Goal: Information Seeking & Learning: Learn about a topic

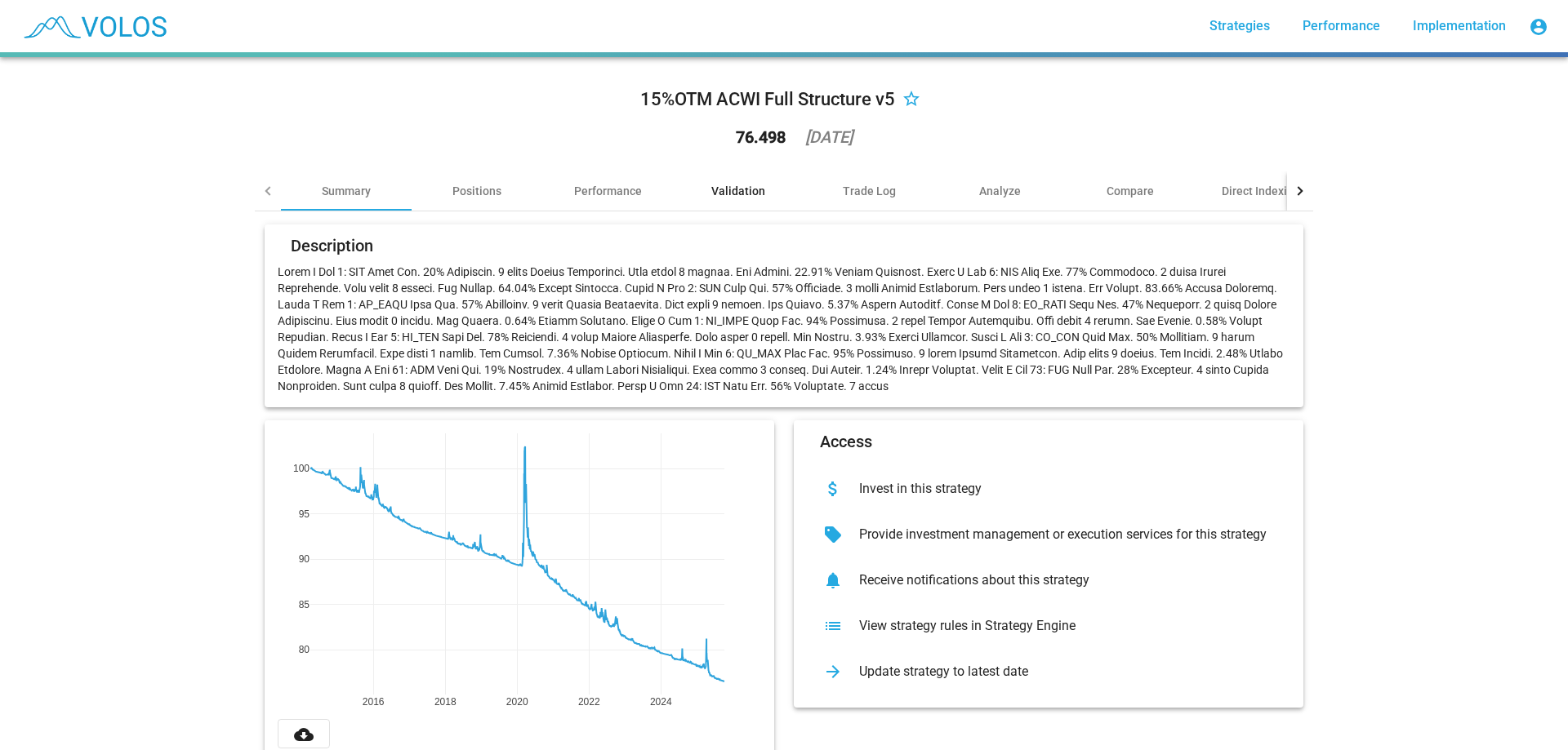
click at [740, 186] on div "Validation" at bounding box center [738, 191] width 54 height 16
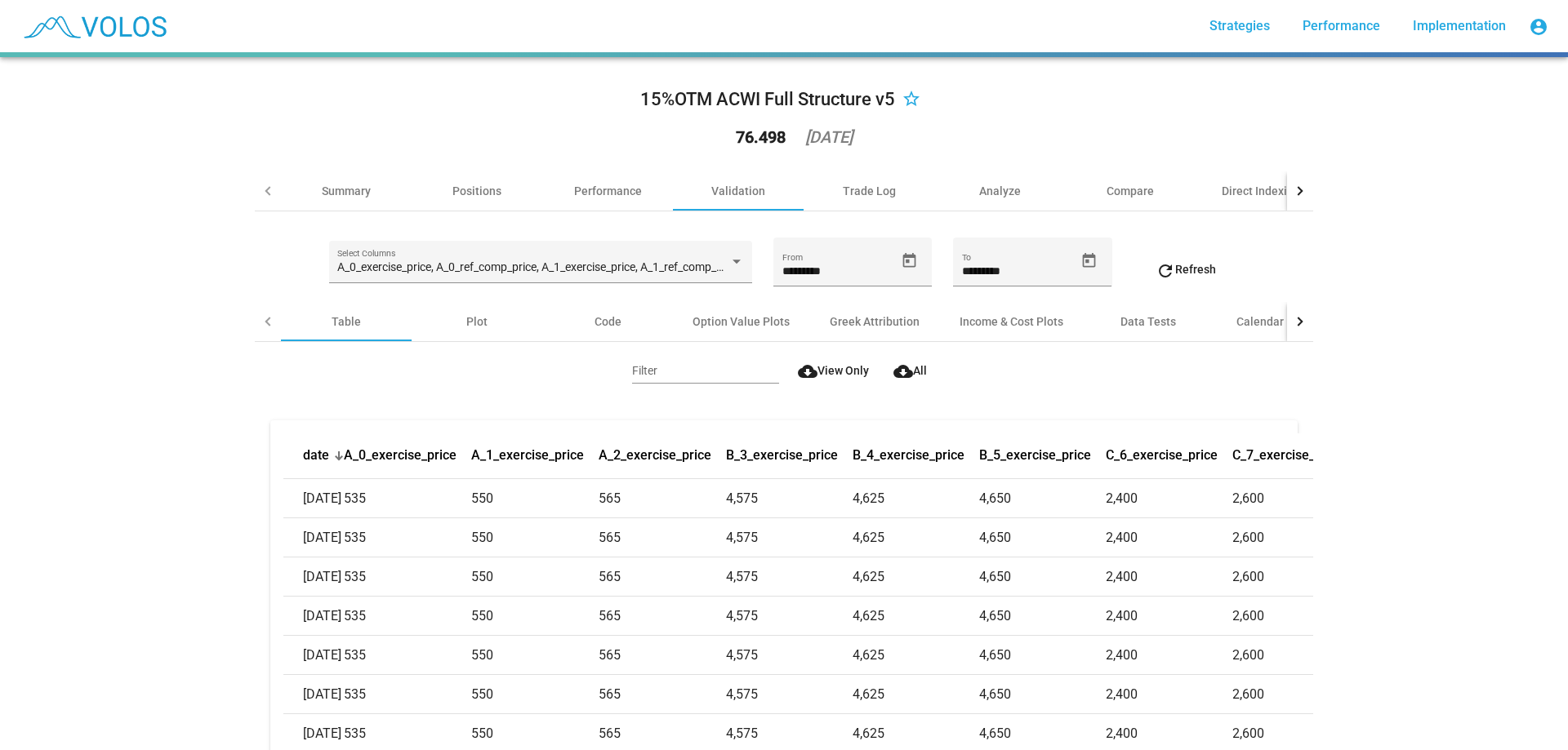
click at [1299, 322] on div at bounding box center [1300, 321] width 26 height 39
click at [425, 327] on div "Option Value Plots" at bounding box center [405, 321] width 97 height 16
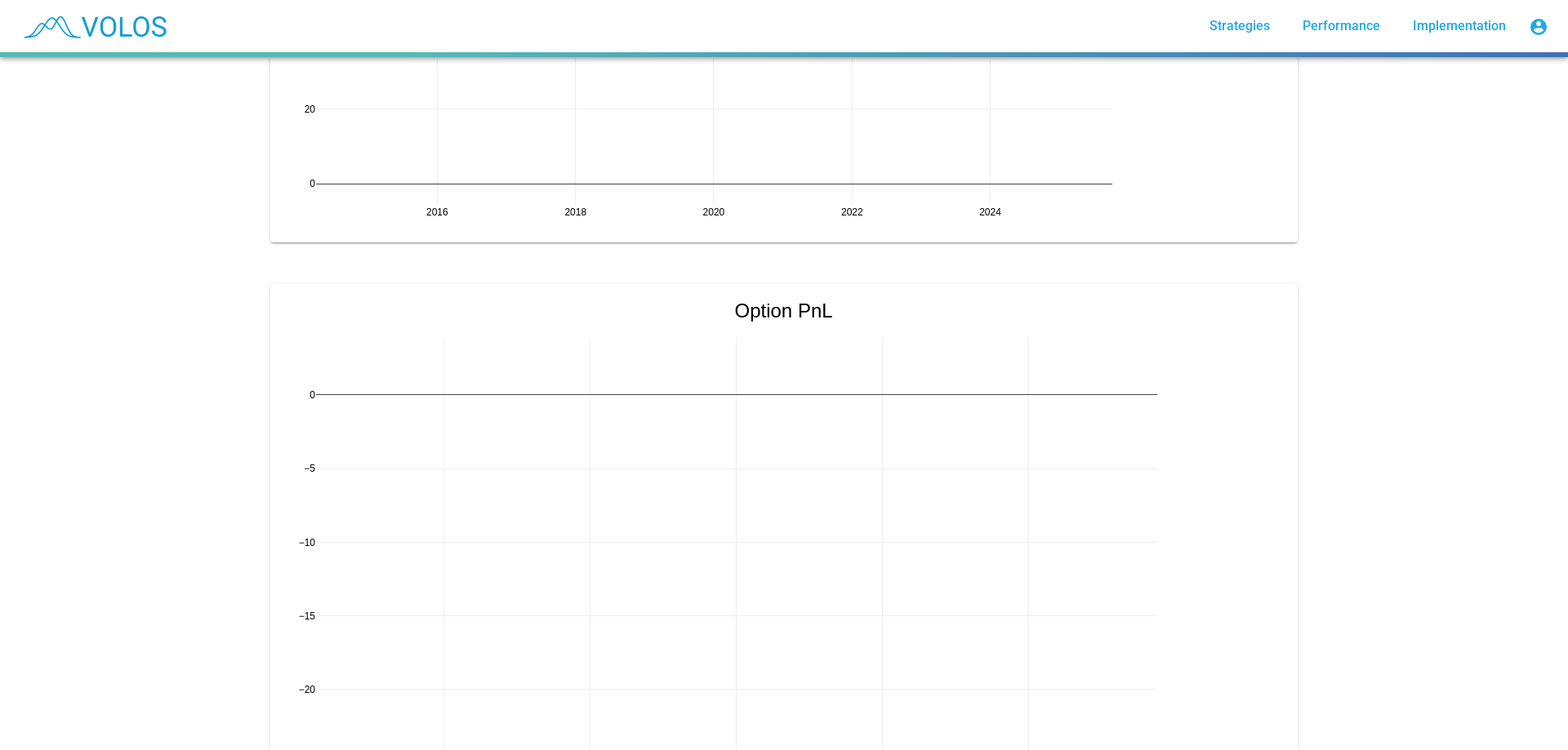
scroll to position [1892, 0]
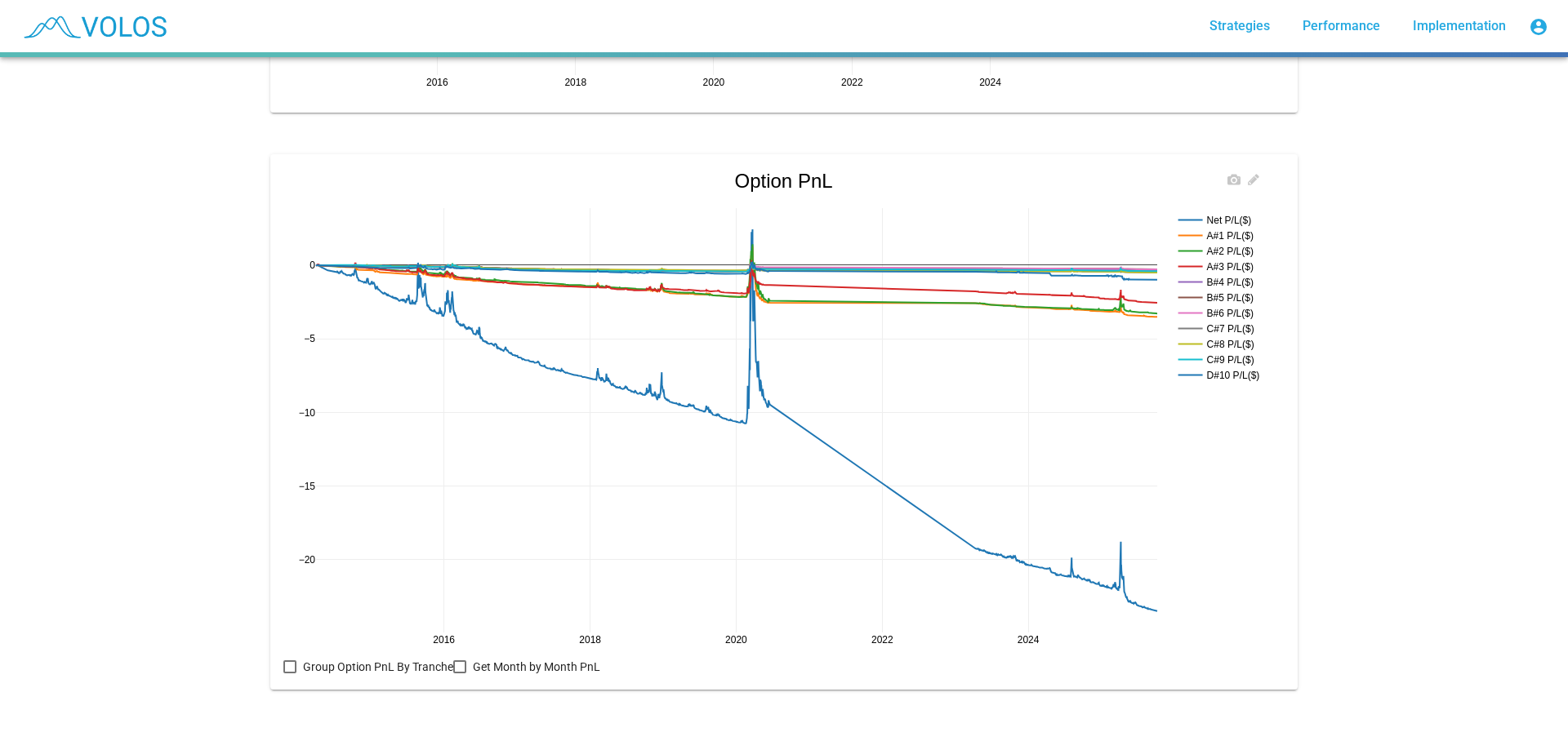
click at [1211, 367] on rect at bounding box center [1222, 375] width 95 height 15
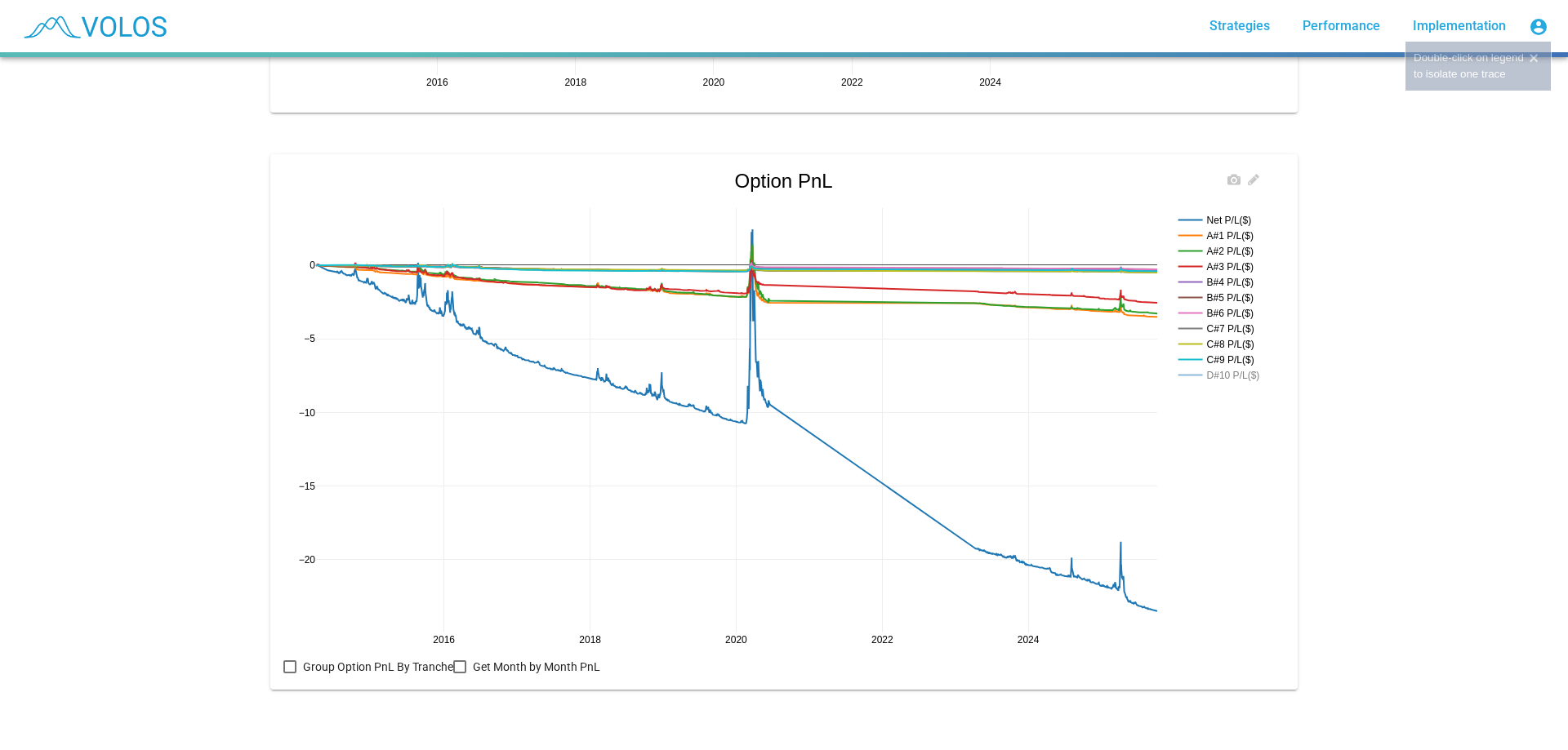
click at [1211, 367] on rect at bounding box center [1222, 375] width 95 height 15
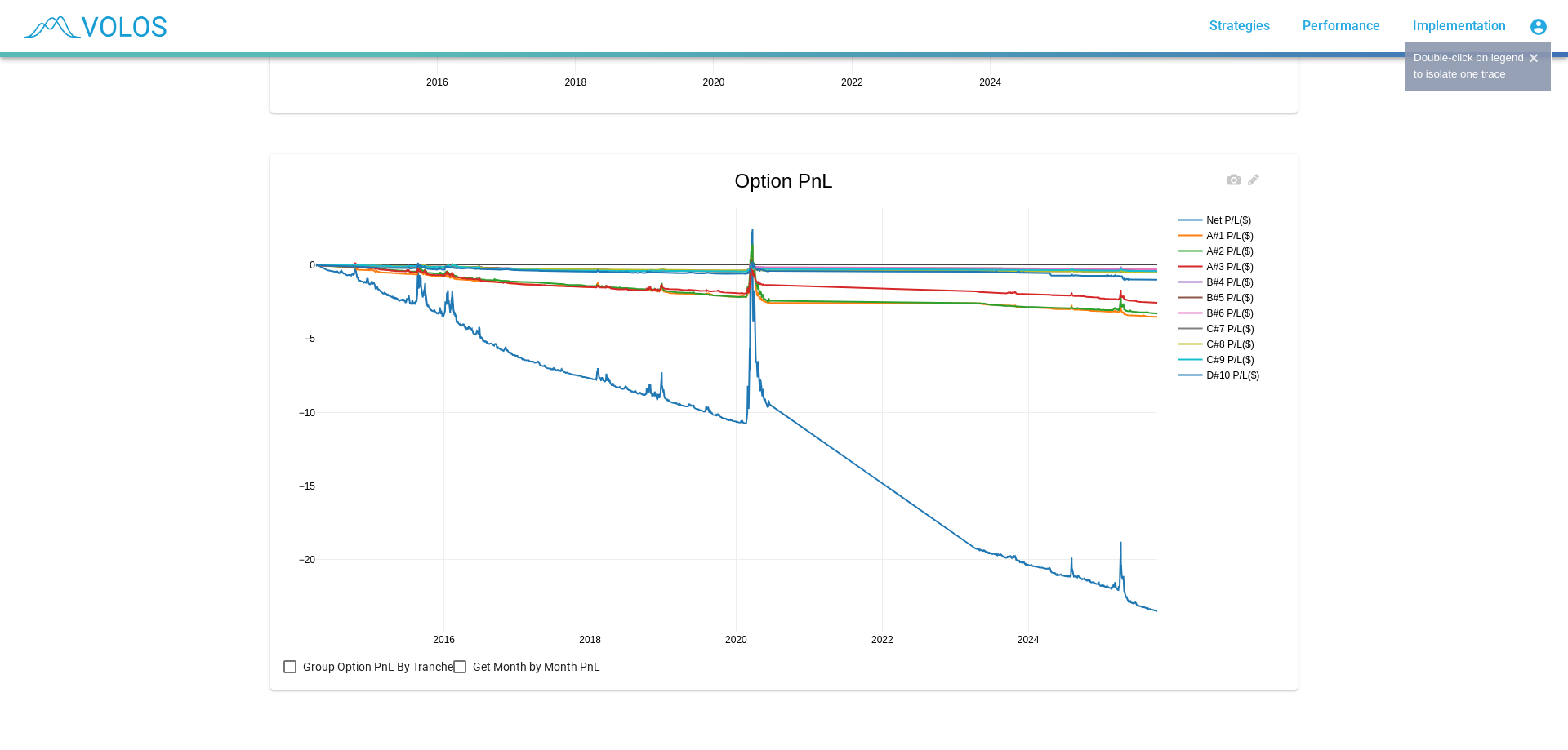
click at [1234, 212] on rect at bounding box center [1222, 219] width 95 height 15
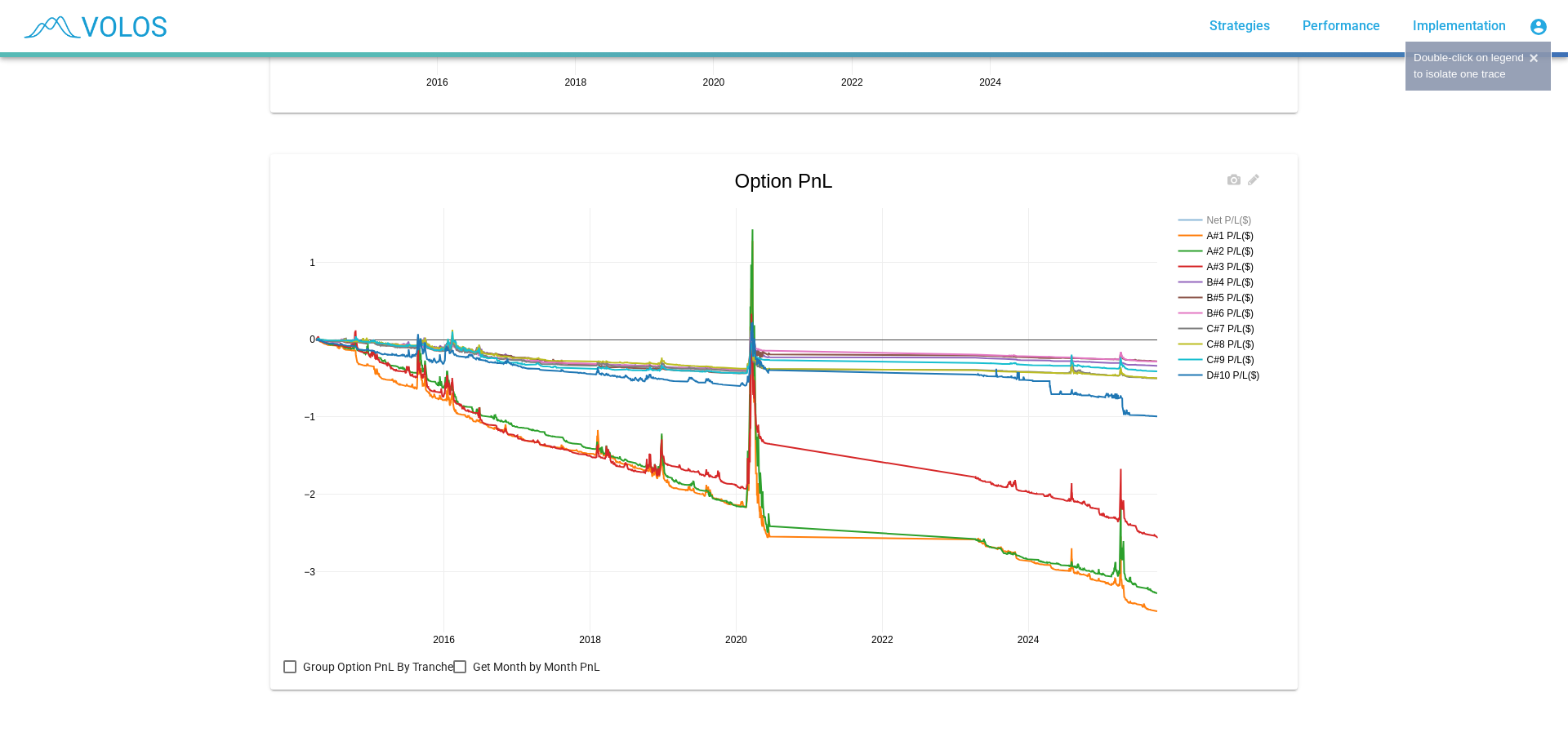
click at [1234, 212] on rect at bounding box center [1222, 219] width 95 height 15
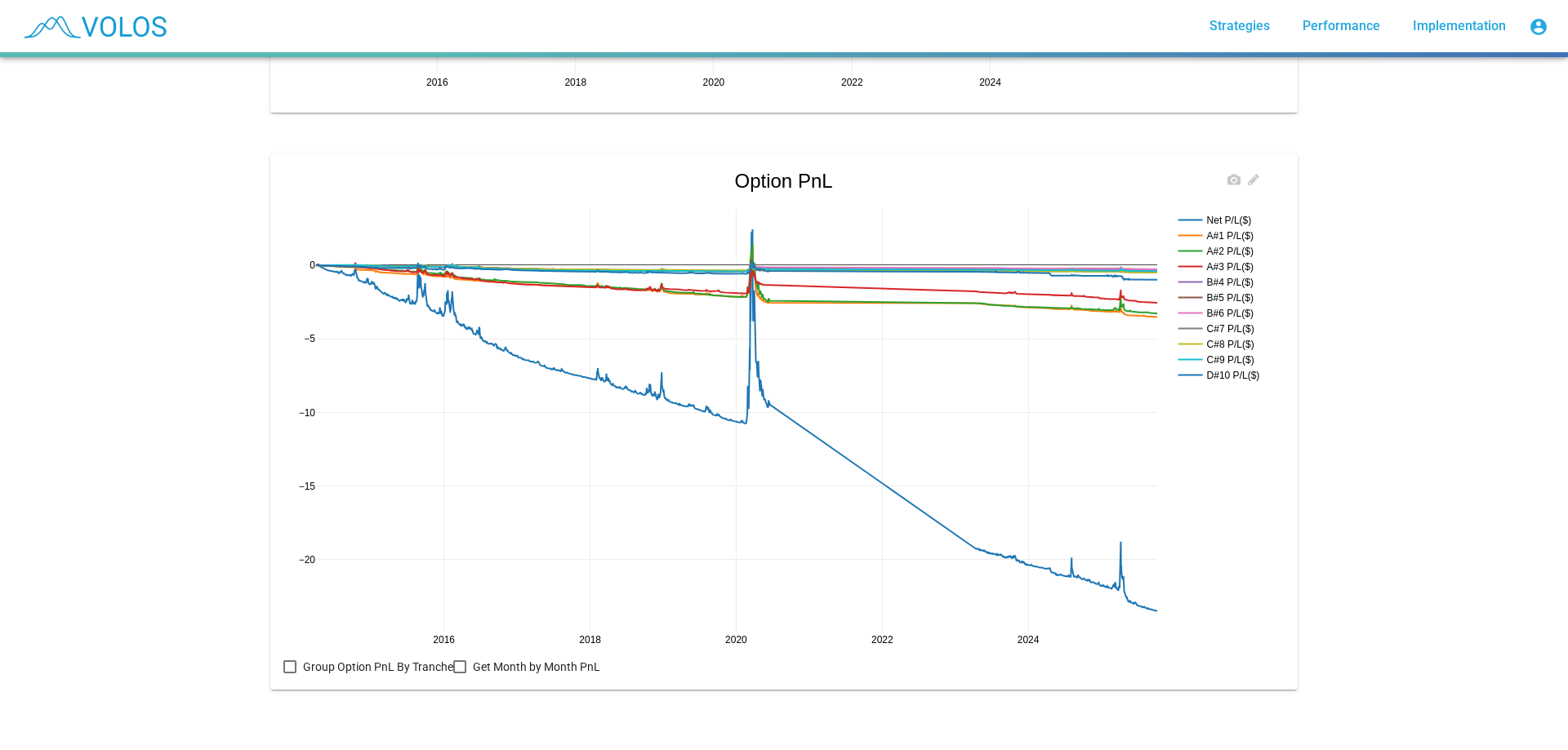
click at [1236, 212] on rect at bounding box center [1222, 219] width 95 height 15
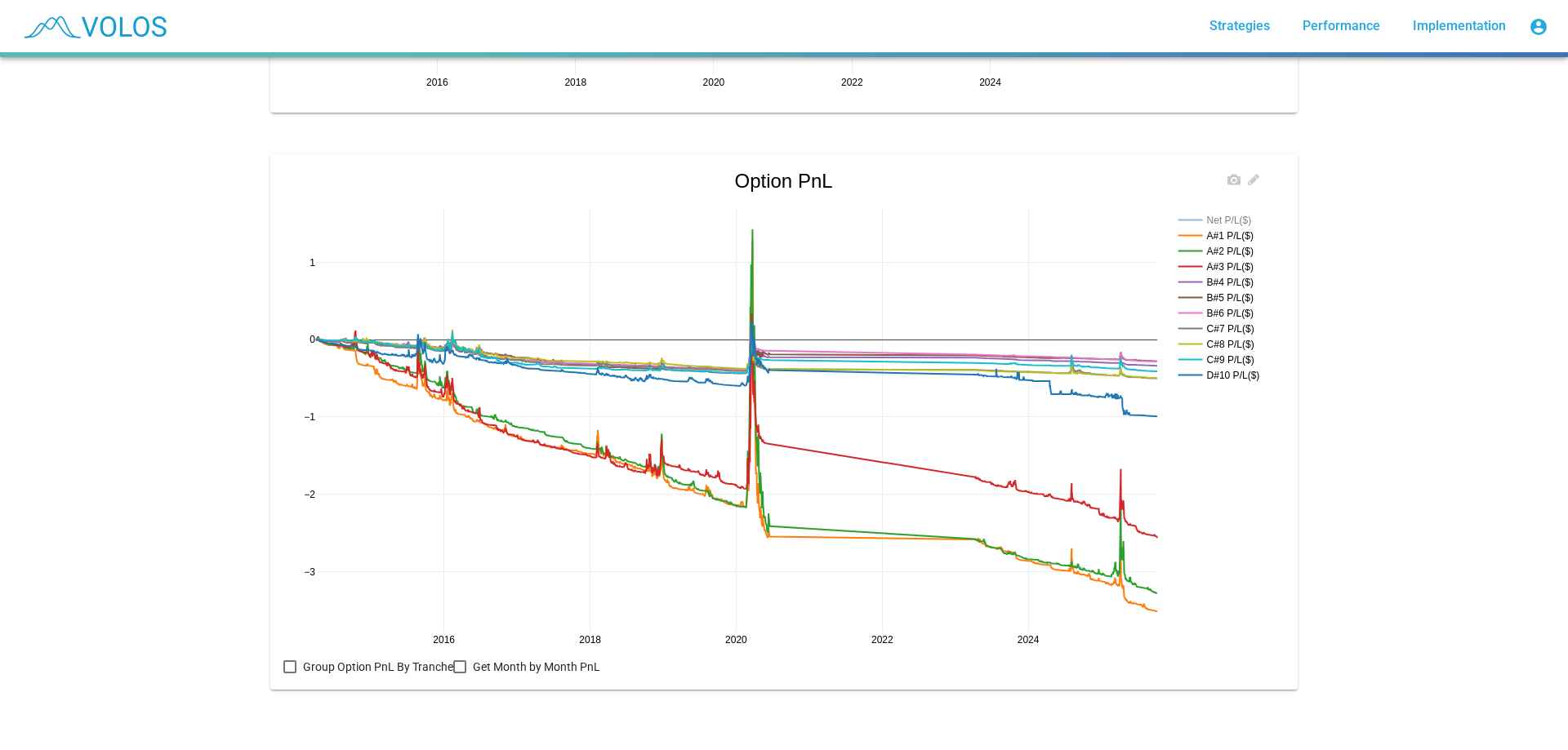
click at [1244, 212] on rect at bounding box center [1222, 219] width 95 height 15
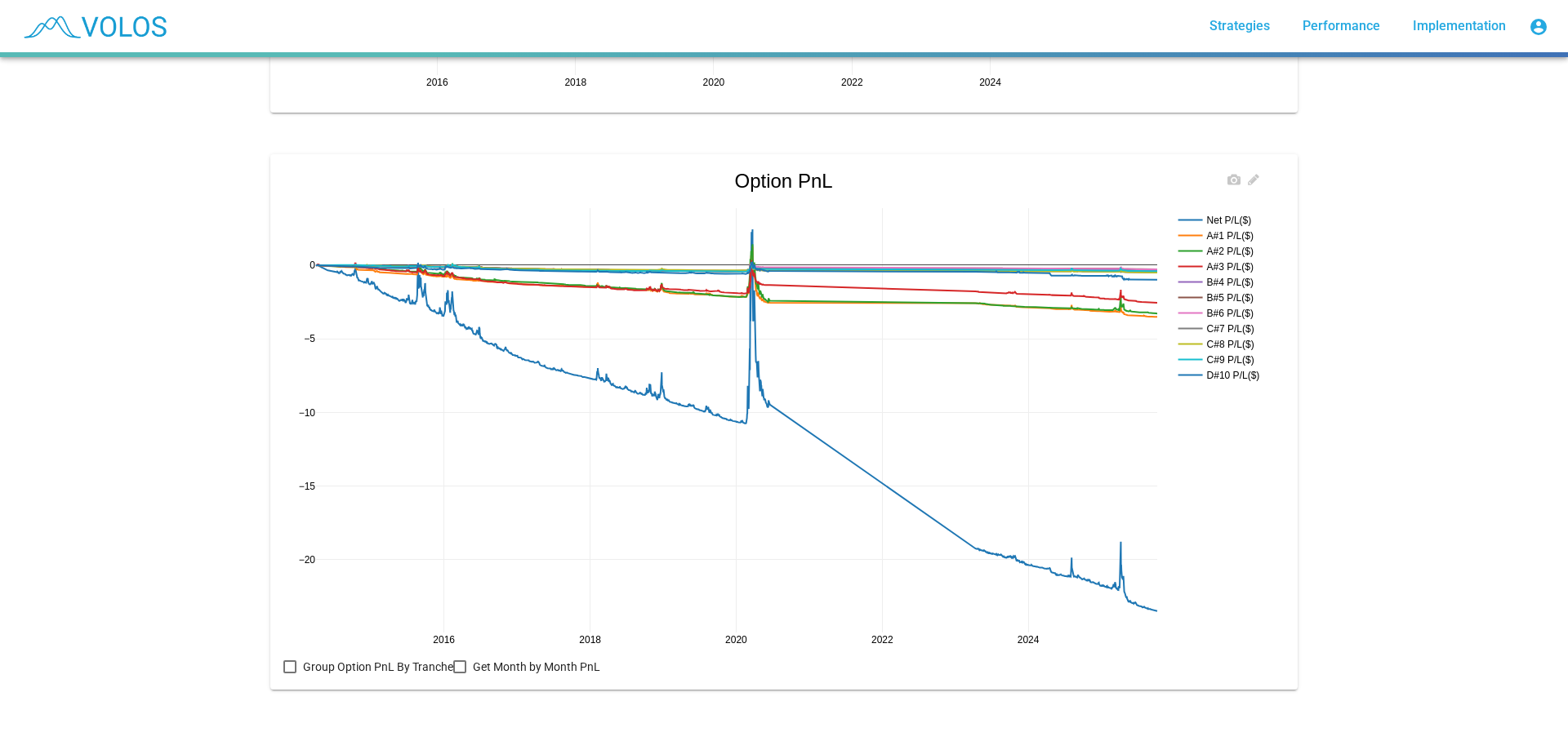
click at [1234, 228] on rect at bounding box center [1222, 235] width 95 height 15
click at [1237, 228] on rect at bounding box center [1222, 235] width 95 height 15
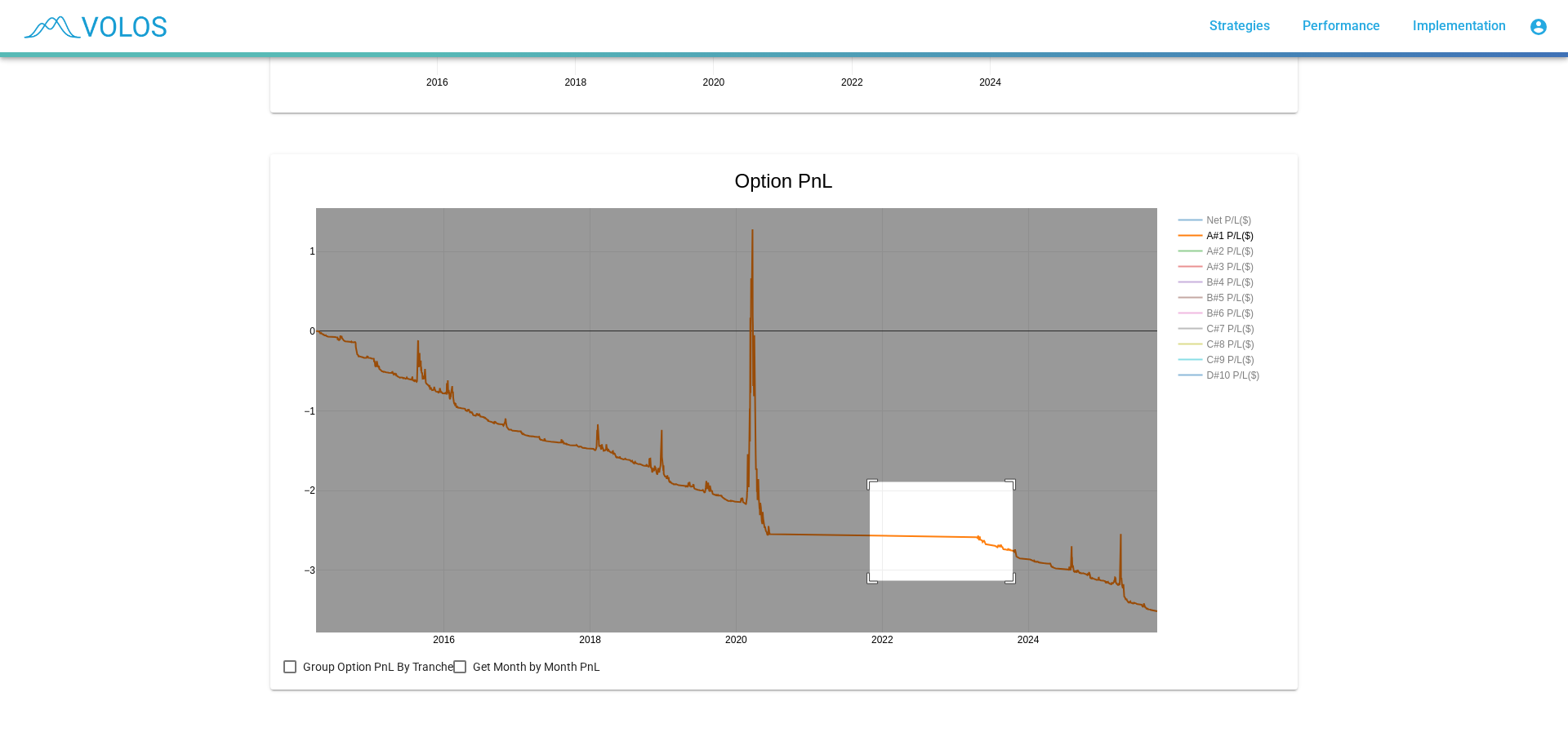
drag, startPoint x: 864, startPoint y: 470, endPoint x: 1007, endPoint y: 569, distance: 173.9
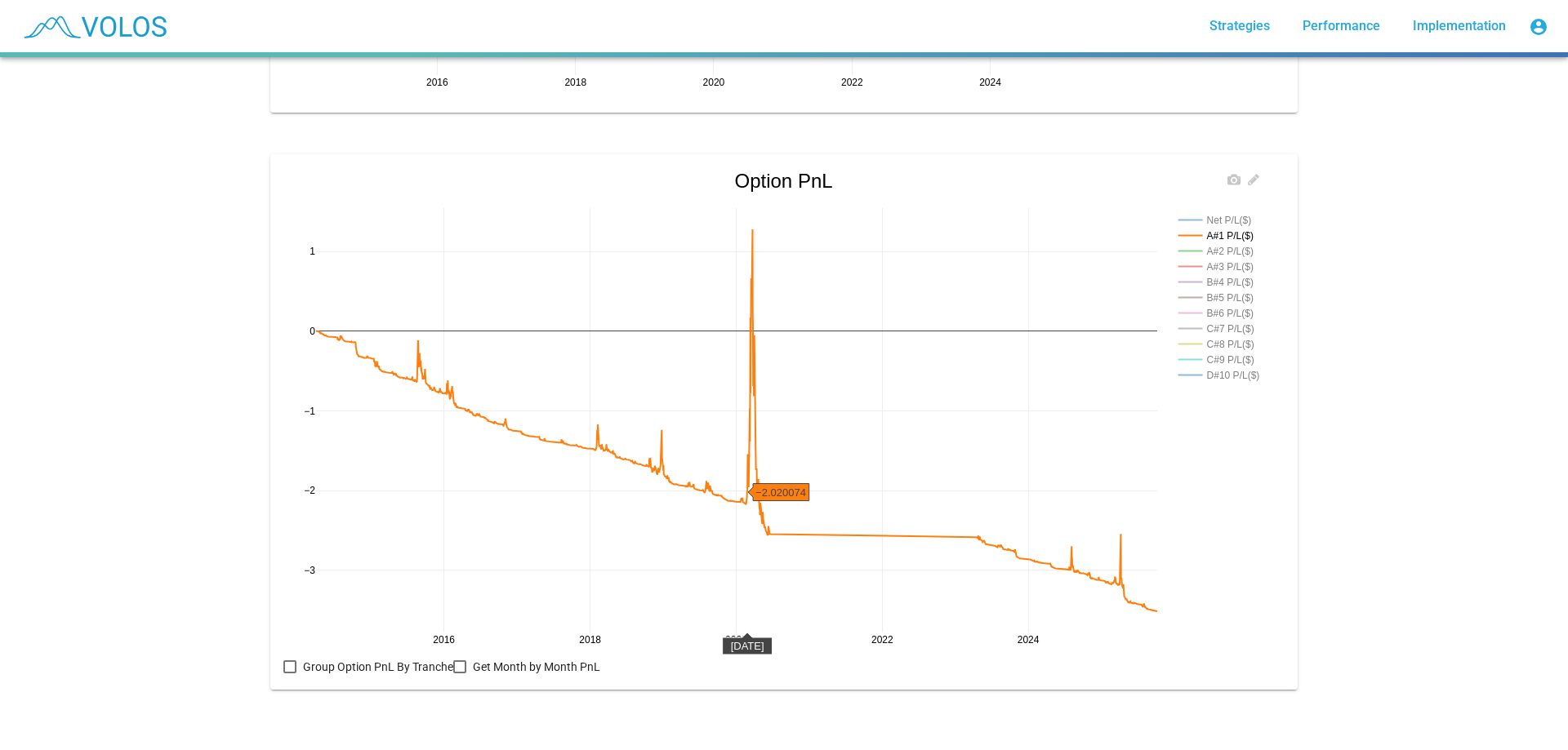
drag, startPoint x: 715, startPoint y: 178, endPoint x: 745, endPoint y: 247, distance: 75.2
click at [745, 247] on div "2016 2018 2020 2022 2024 −3 −2 −1 0 1 Net P/L($) A#1 P/L($) A#2 P/L($) A#3 P/L(…" at bounding box center [783, 413] width 1001 height 490
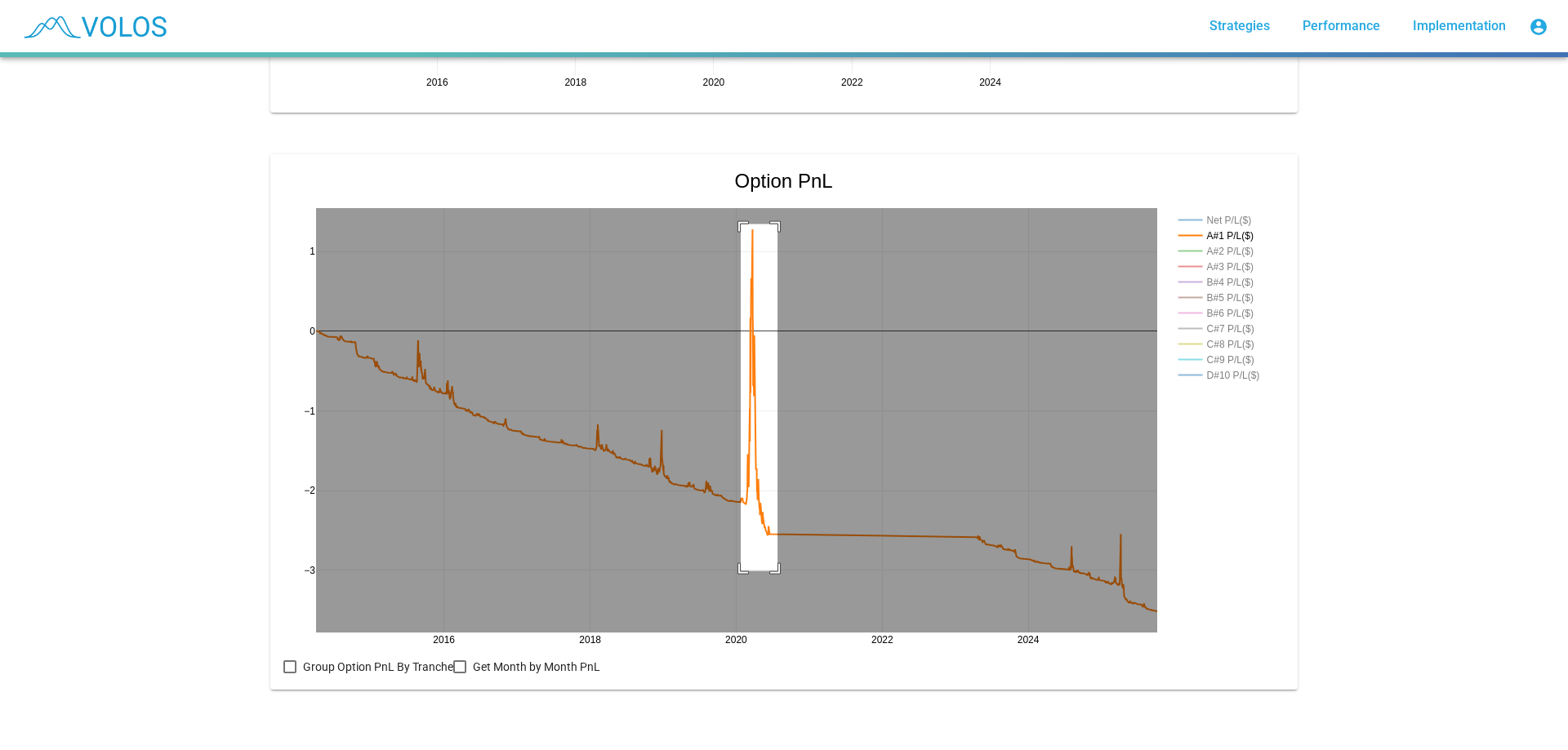
drag, startPoint x: 735, startPoint y: 212, endPoint x: 772, endPoint y: 559, distance: 349.0
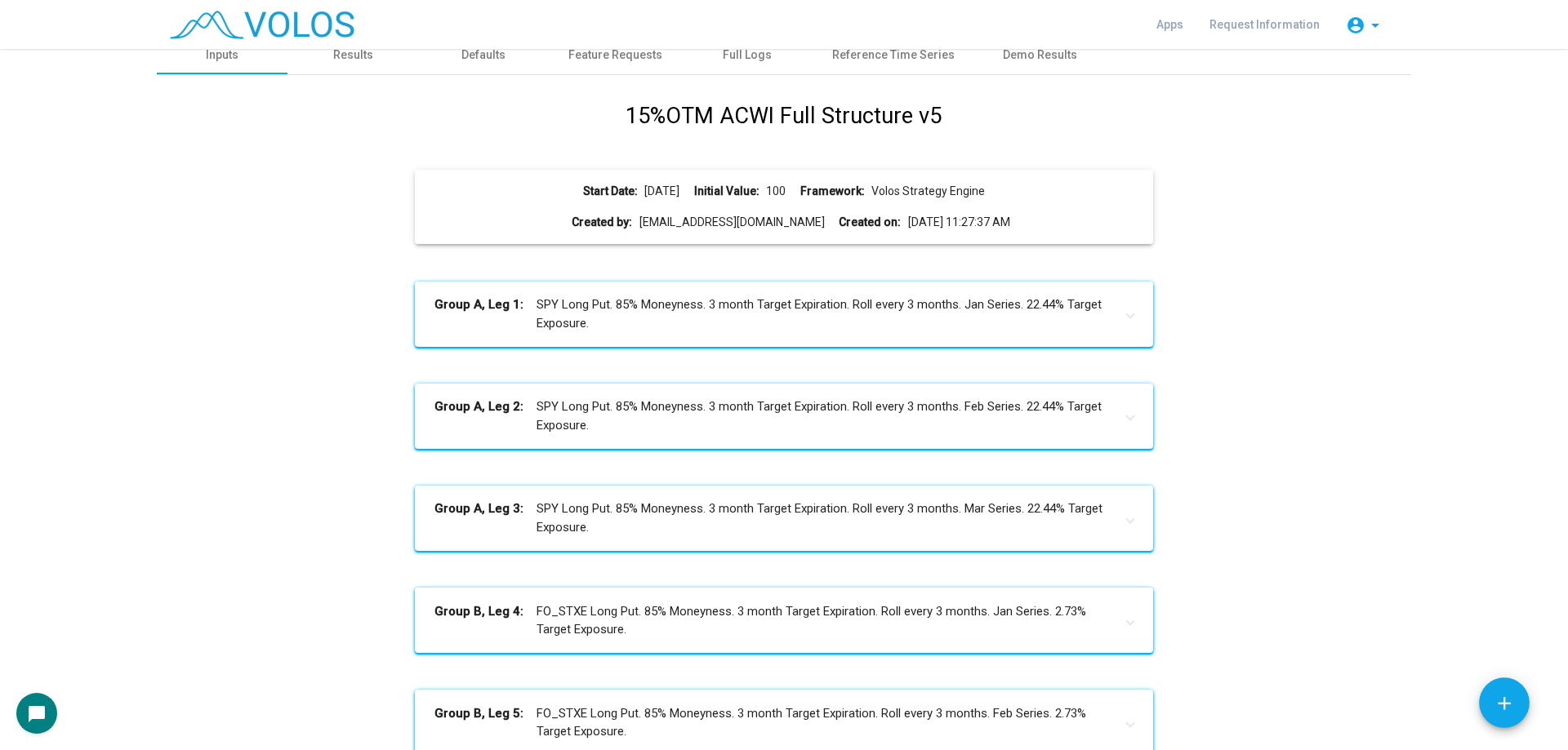
scroll to position [5, 0]
